Goal: Task Accomplishment & Management: Manage account settings

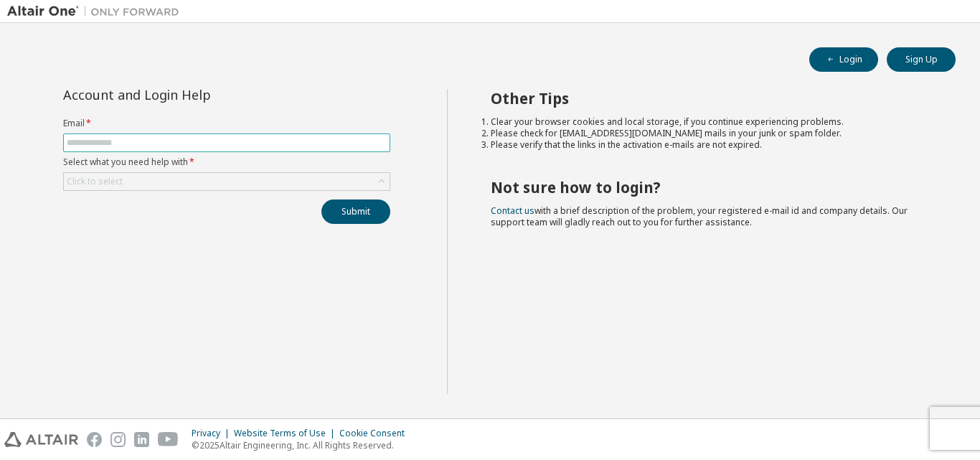
click at [271, 137] on input "text" at bounding box center [227, 142] width 320 height 11
type input "**********"
click at [339, 180] on div "Click to select" at bounding box center [227, 181] width 326 height 17
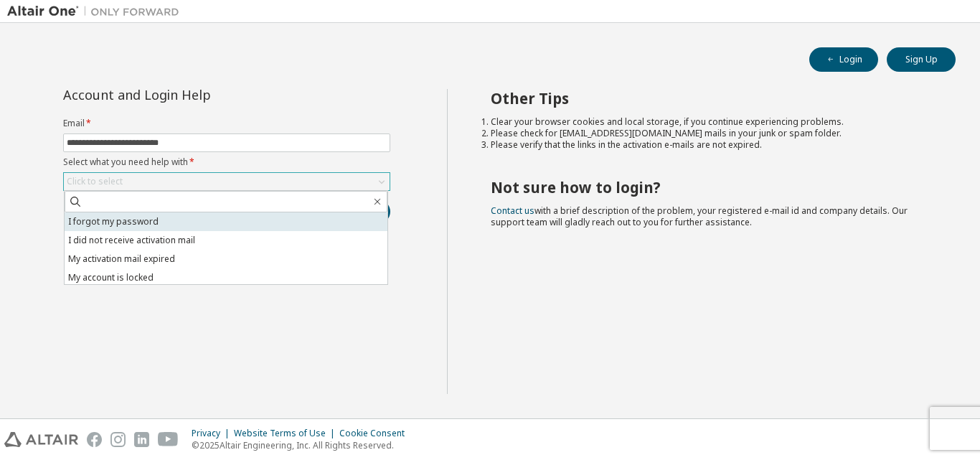
click at [222, 218] on li "I forgot my password" at bounding box center [226, 221] width 323 height 19
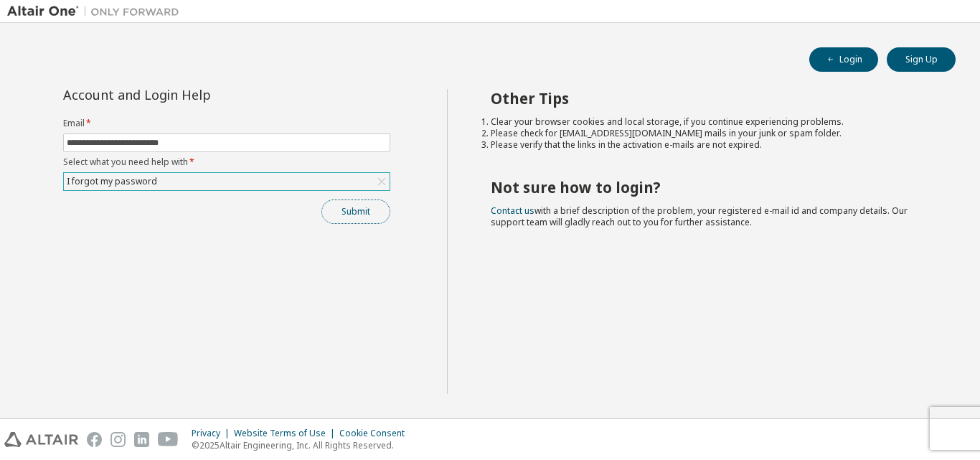
click at [331, 212] on button "Submit" at bounding box center [355, 211] width 69 height 24
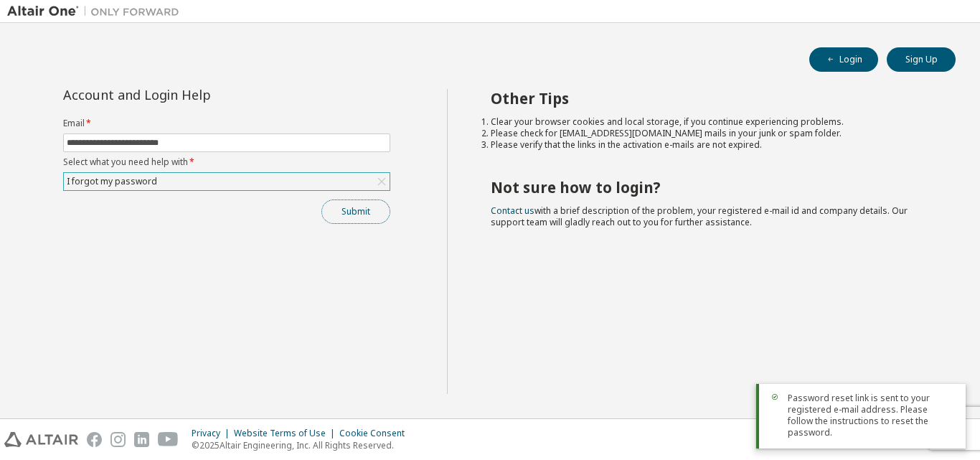
click at [331, 212] on button "Submit" at bounding box center [355, 211] width 69 height 24
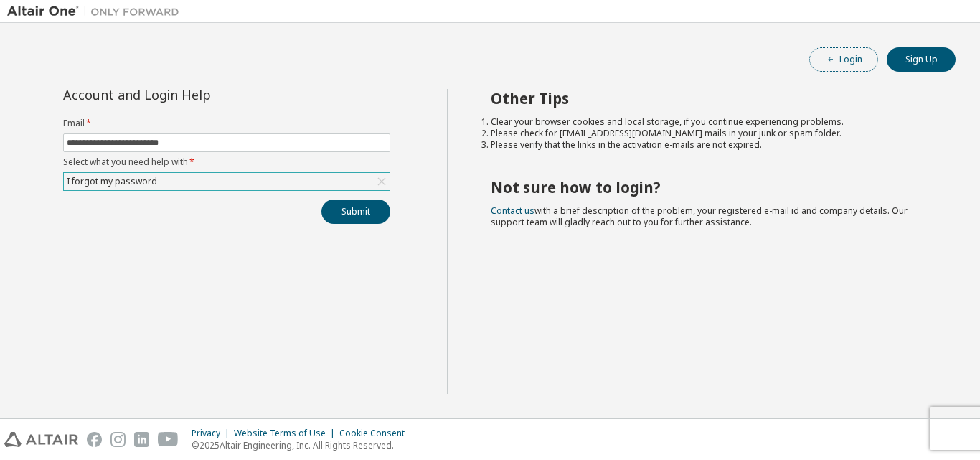
click at [860, 54] on button "Login" at bounding box center [843, 59] width 69 height 24
